Goal: Information Seeking & Learning: Learn about a topic

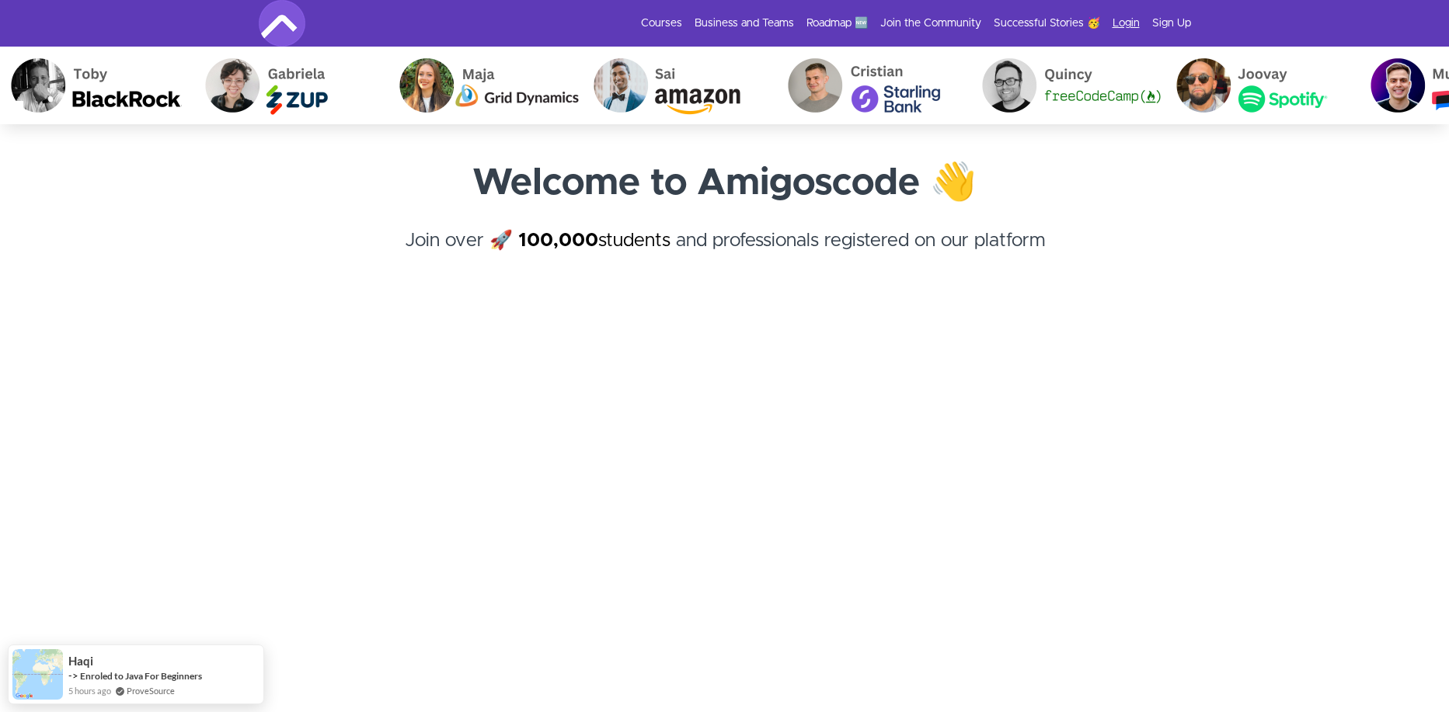
click at [1127, 22] on link "Login" at bounding box center [1126, 24] width 27 height 16
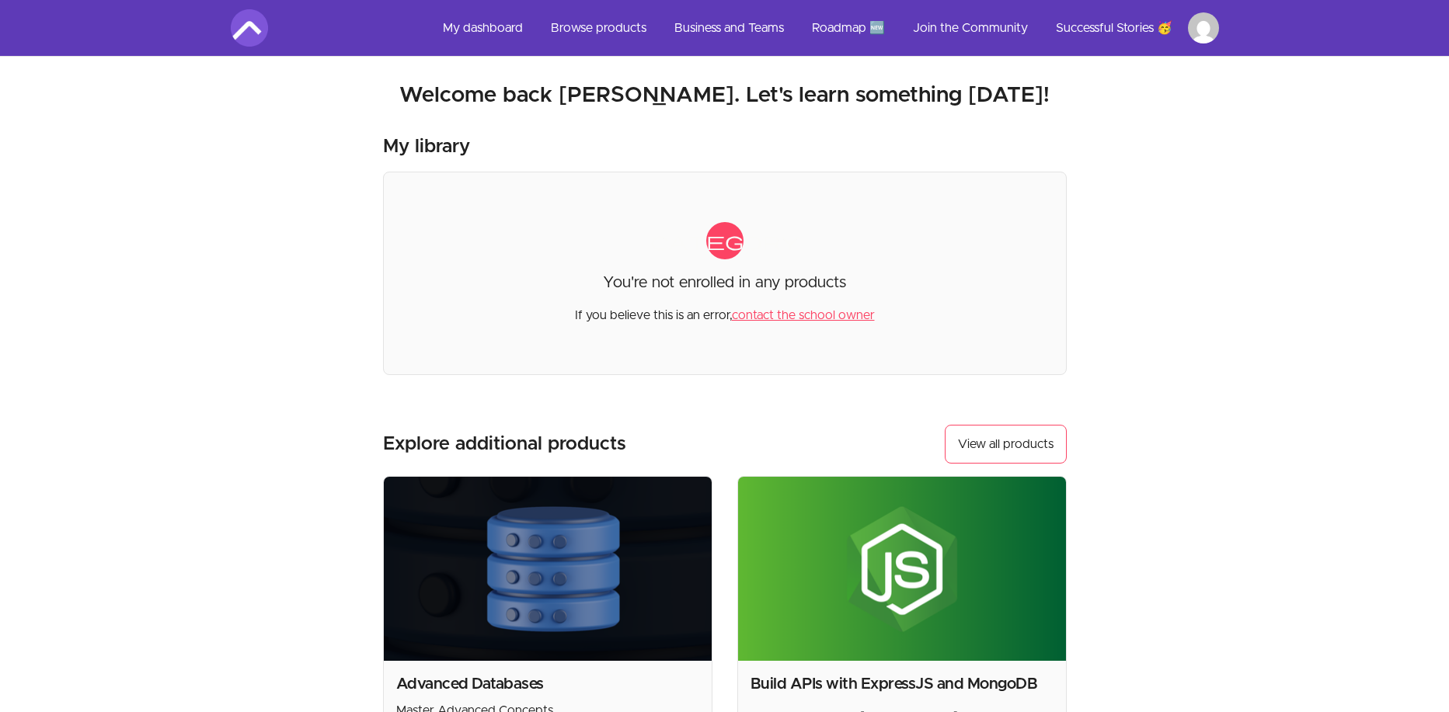
click at [1201, 26] on html "Skip to main content Main menu Includes navigation links and user settings My d…" at bounding box center [724, 526] width 1449 height 1053
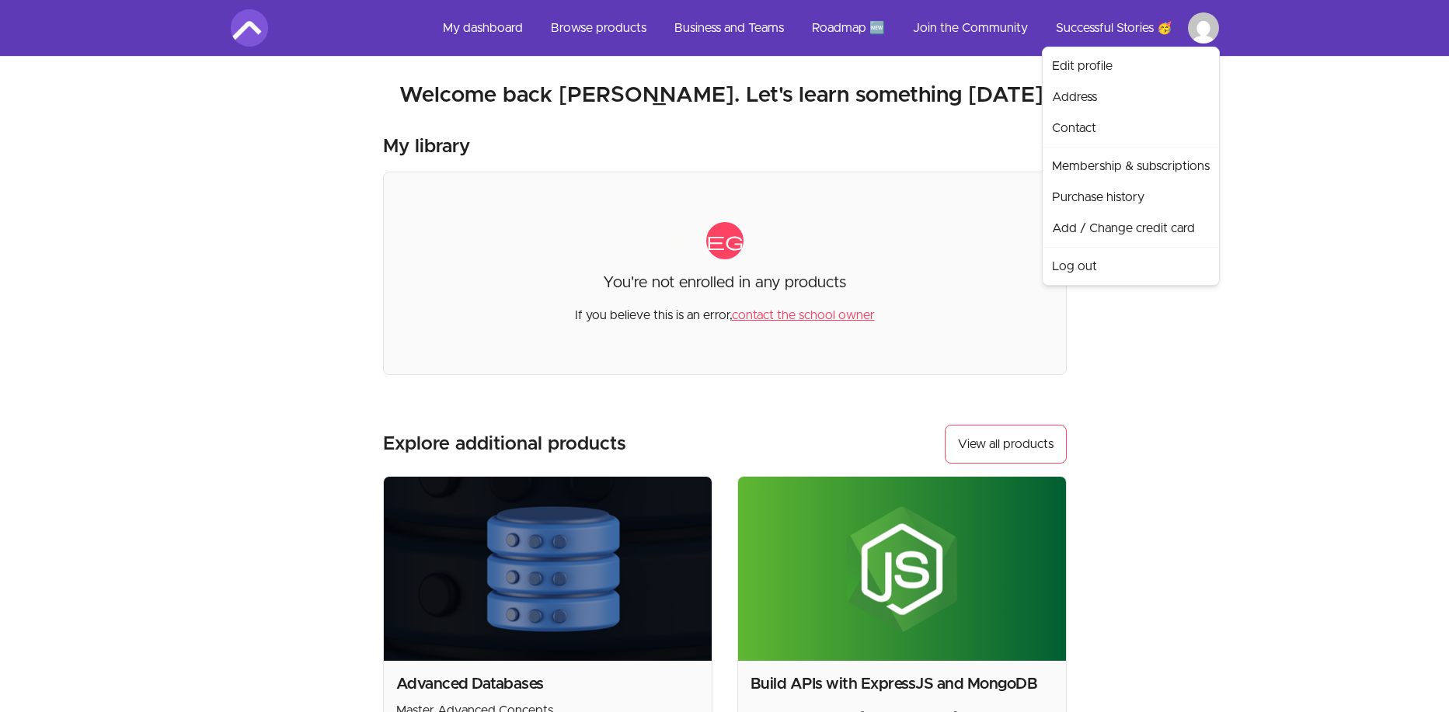
click at [1124, 406] on html "Skip to main content Main menu Includes navigation links and user settings My d…" at bounding box center [724, 526] width 1449 height 1053
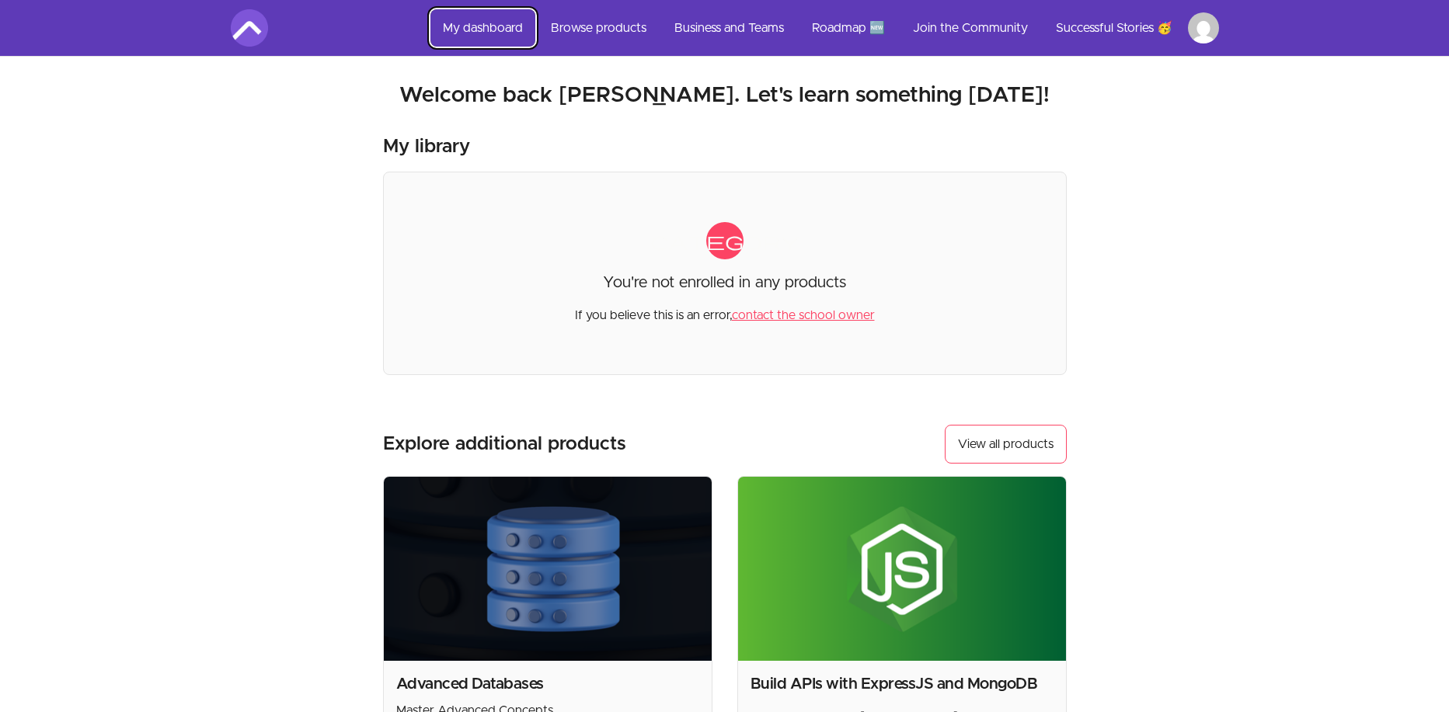
click at [458, 26] on link "My dashboard" at bounding box center [482, 27] width 105 height 37
click at [474, 25] on link "My dashboard" at bounding box center [482, 27] width 105 height 37
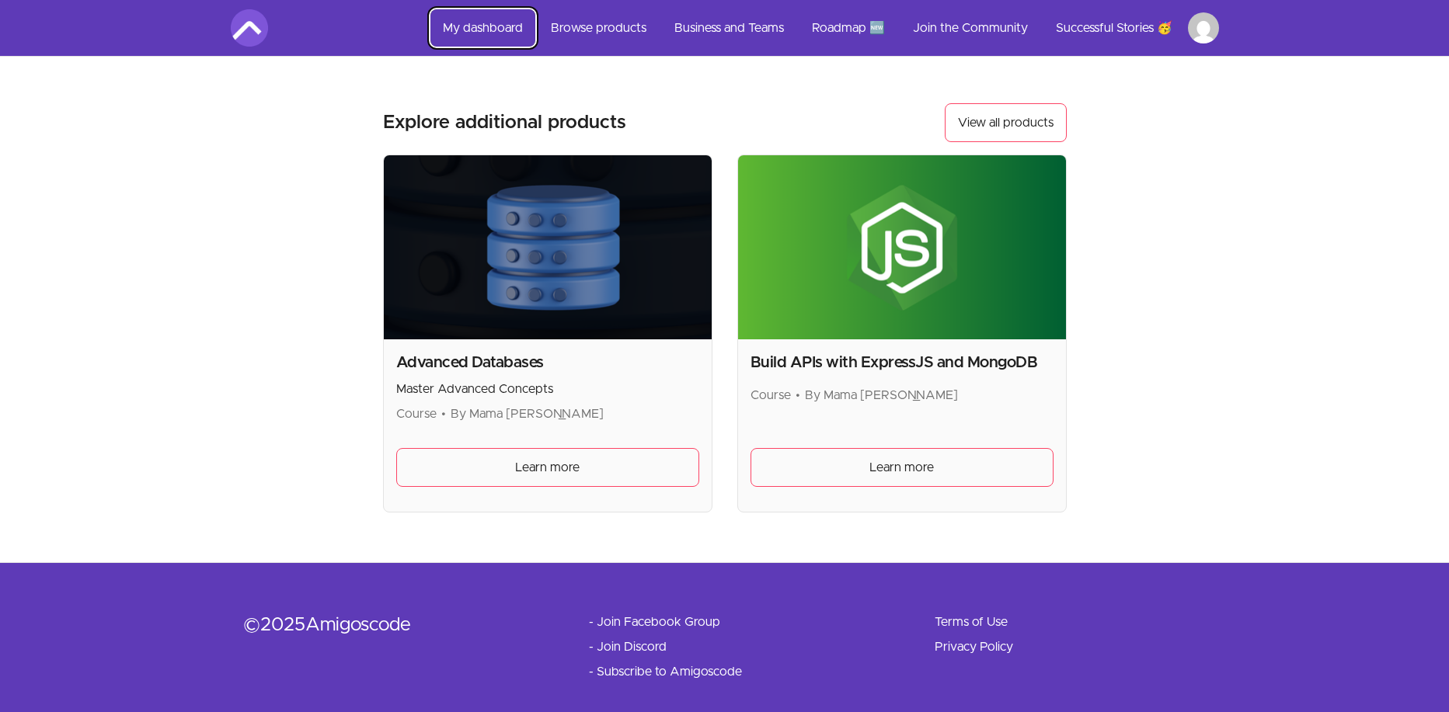
scroll to position [340, 0]
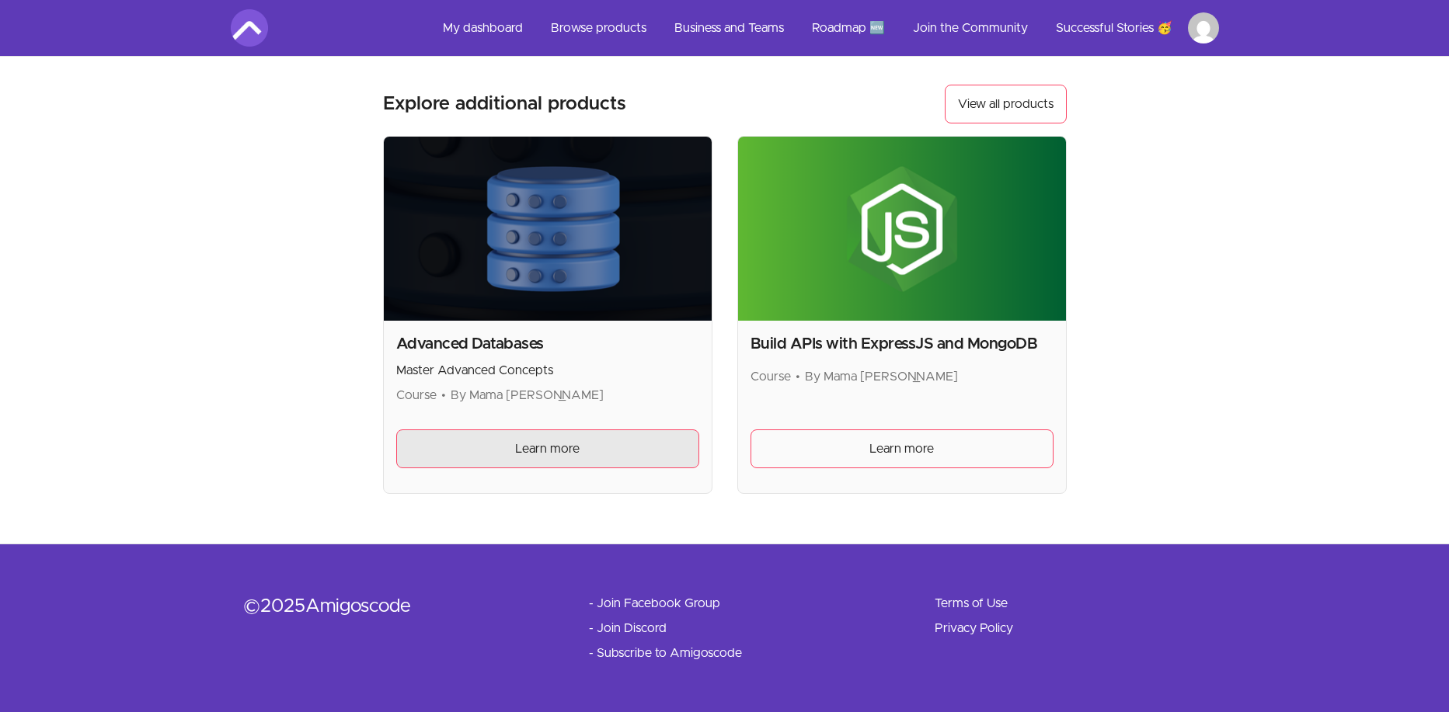
click at [509, 460] on link "Learn more" at bounding box center [547, 449] width 303 height 39
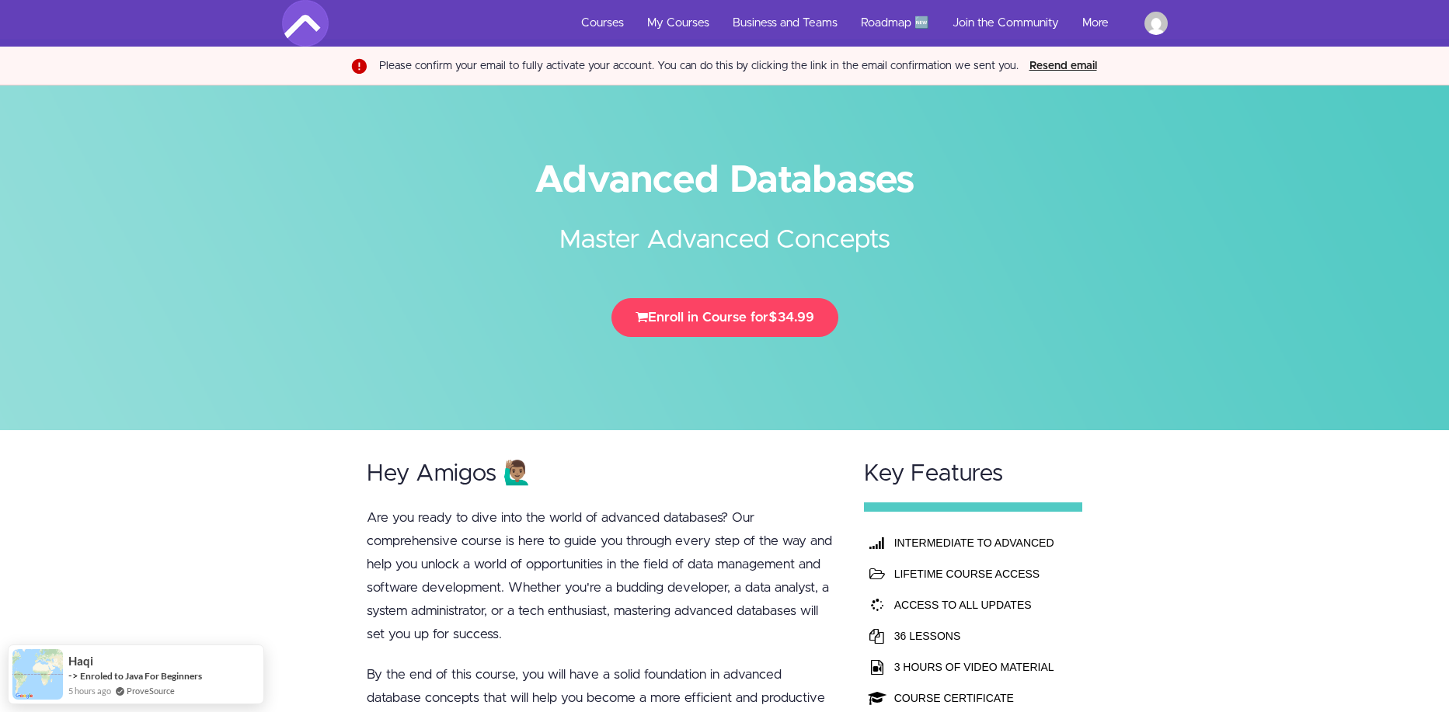
click at [158, 395] on div at bounding box center [724, 235] width 1449 height 392
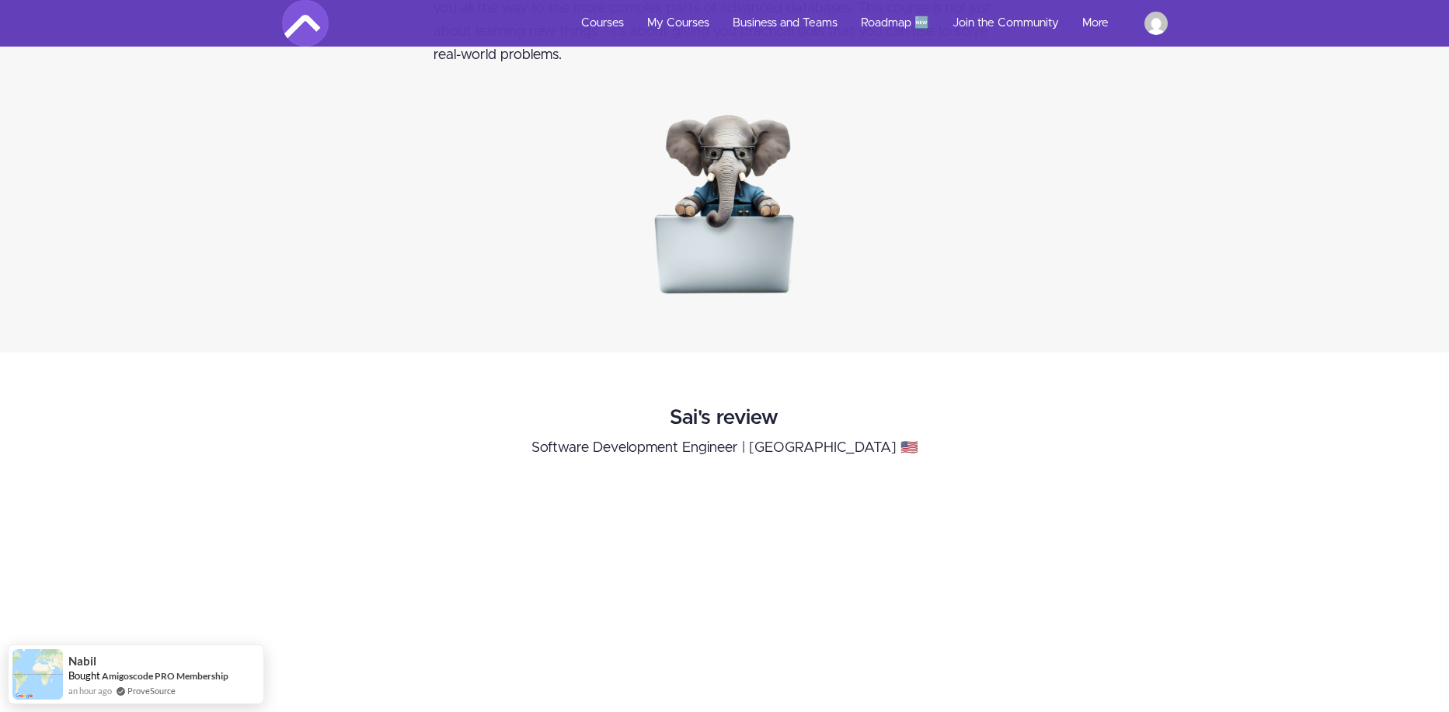
scroll to position [1281, 0]
